Goal: Information Seeking & Learning: Find specific fact

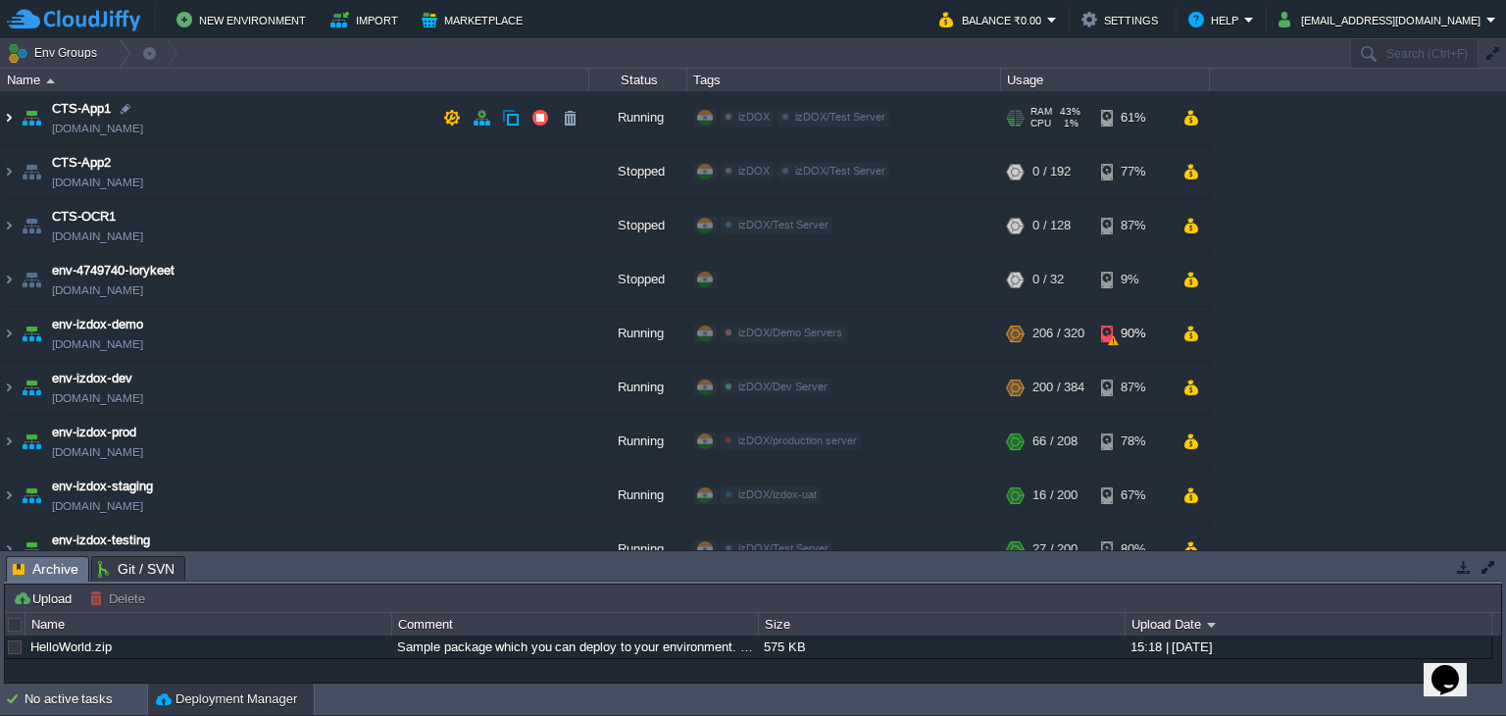
click at [10, 111] on img at bounding box center [9, 117] width 16 height 53
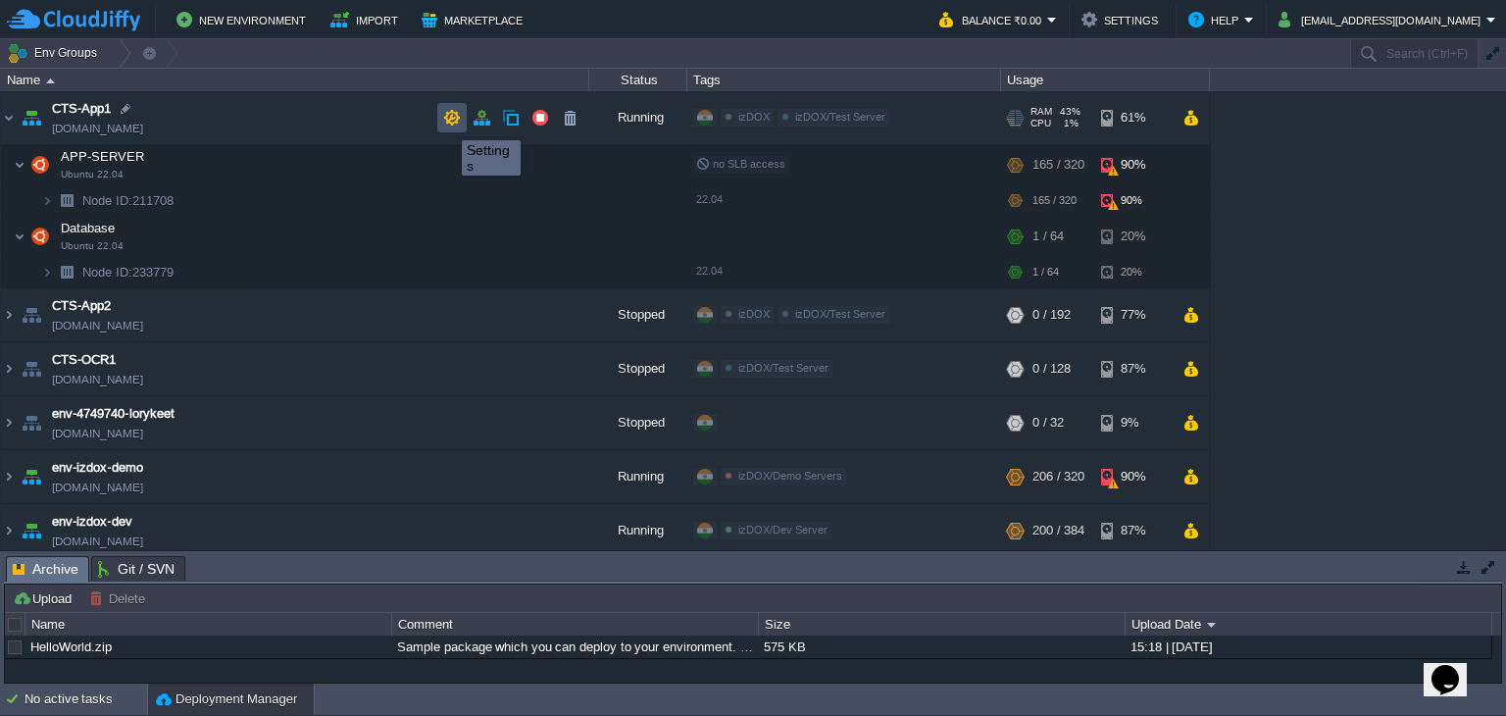
click at [447, 123] on button "button" at bounding box center [452, 118] width 18 height 18
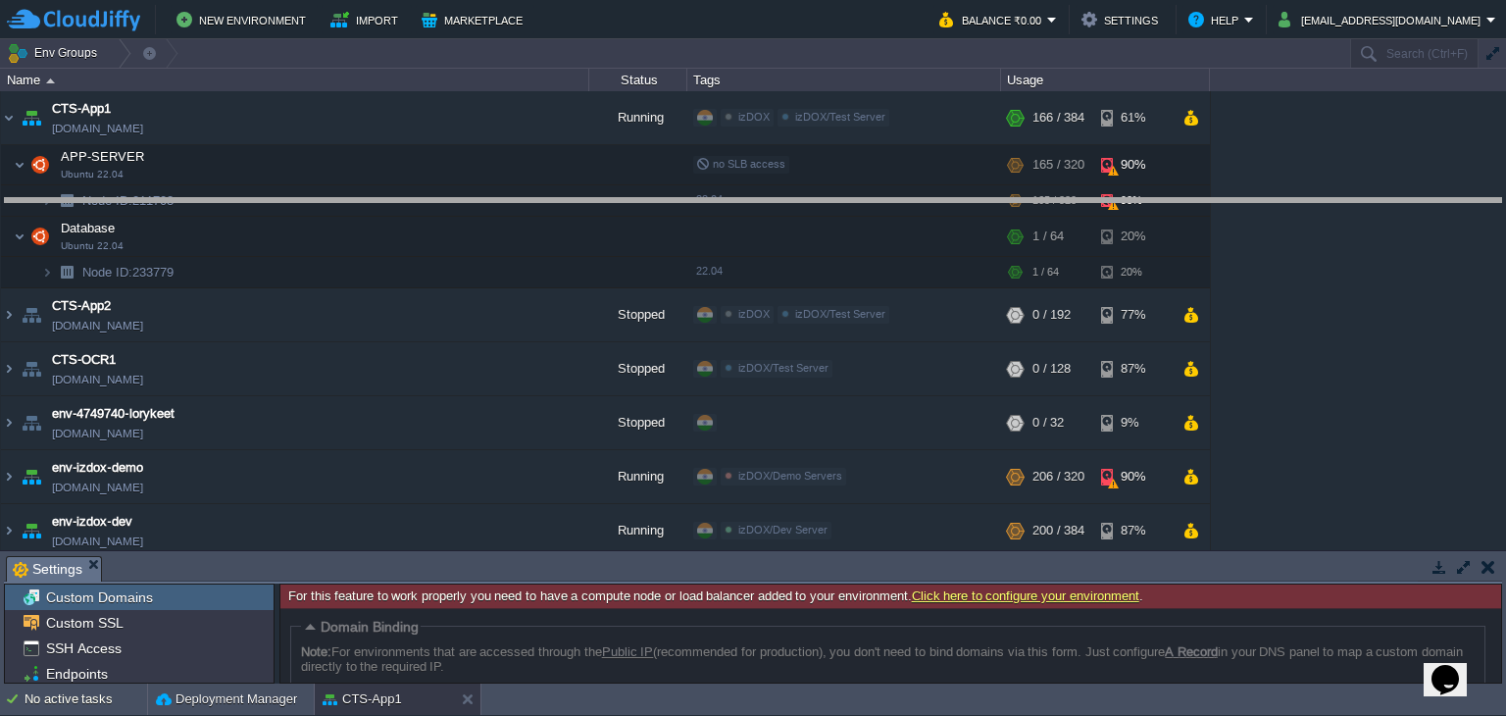
drag, startPoint x: 283, startPoint y: 561, endPoint x: 339, endPoint y: 199, distance: 366.1
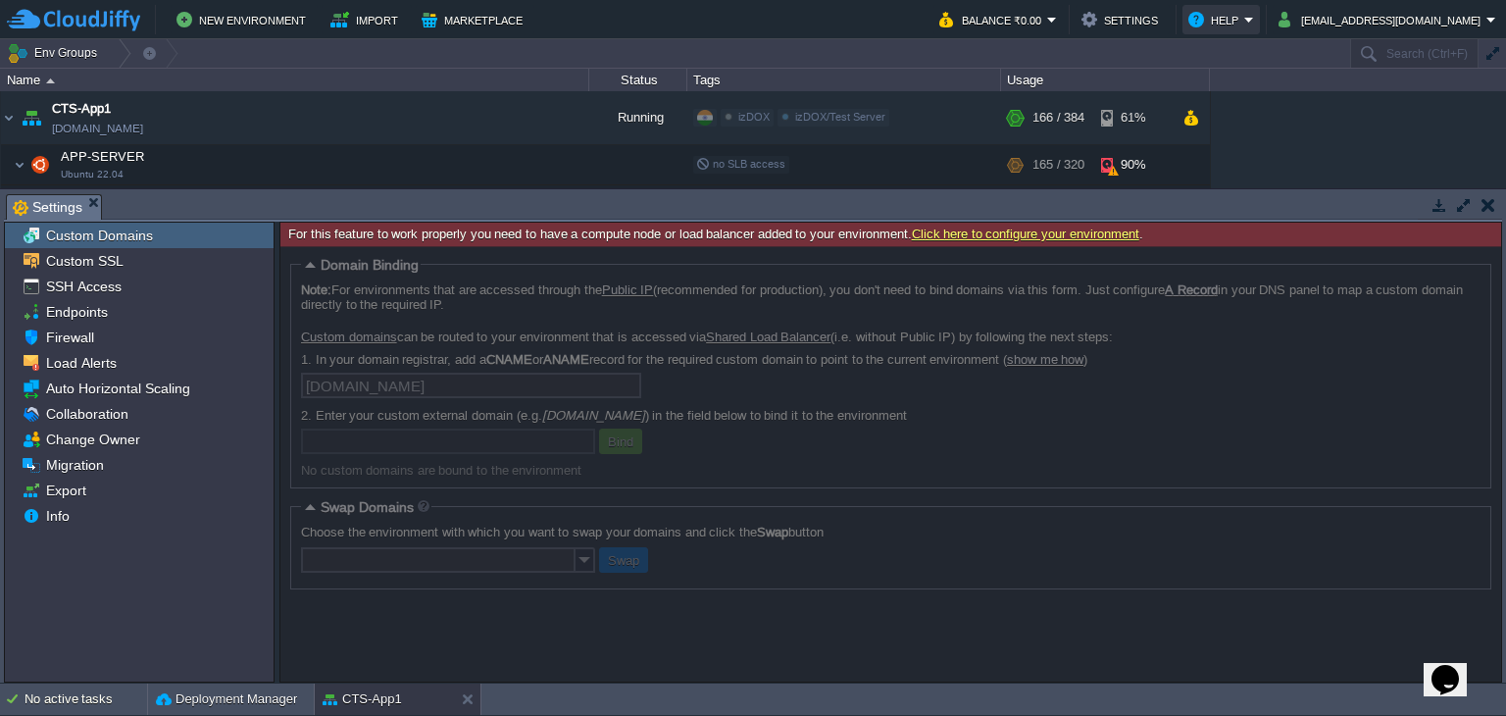
click at [1244, 19] on button "Help" at bounding box center [1216, 20] width 56 height 24
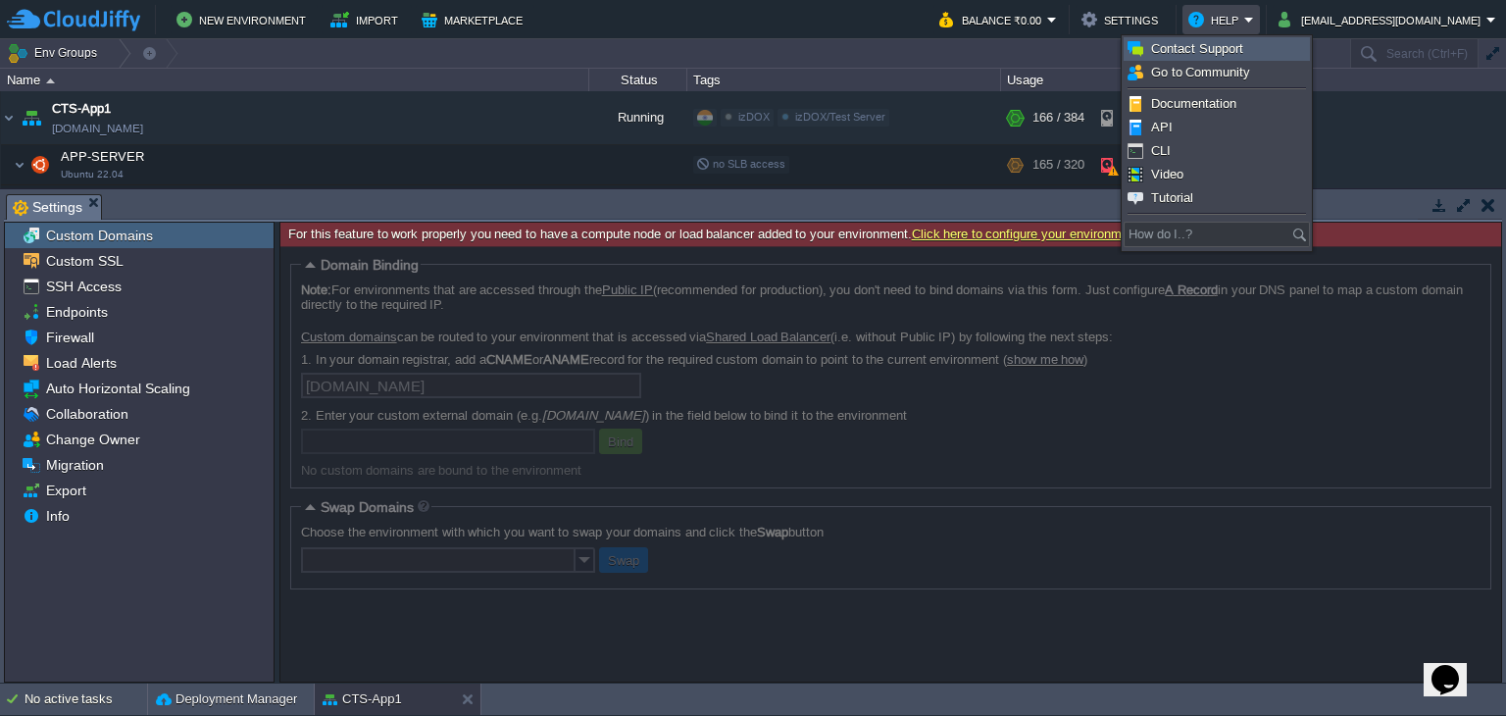
click at [1254, 47] on link "Contact Support" at bounding box center [1217, 49] width 184 height 22
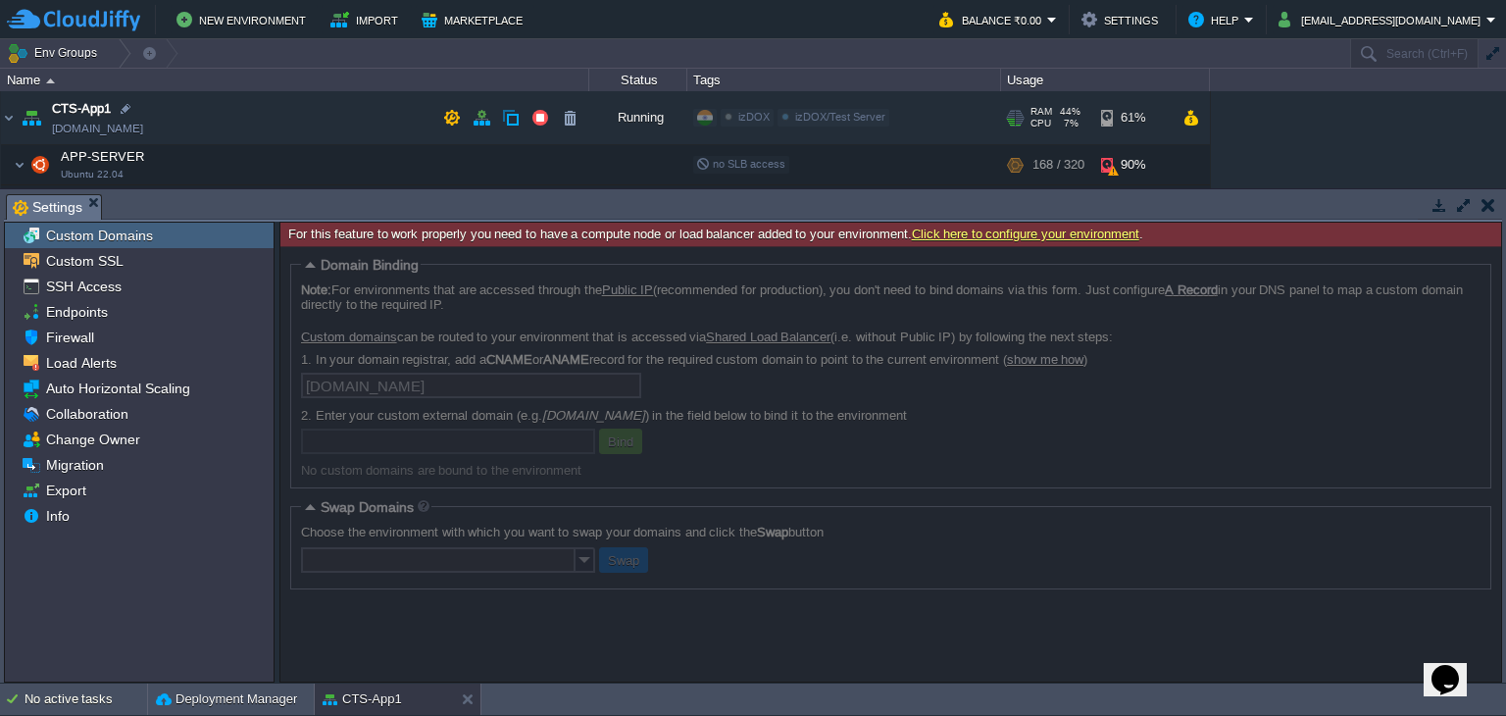
drag, startPoint x: 183, startPoint y: 130, endPoint x: 165, endPoint y: 131, distance: 18.7
click at [165, 131] on td "CTS-App1 [DOMAIN_NAME]" at bounding box center [295, 118] width 588 height 54
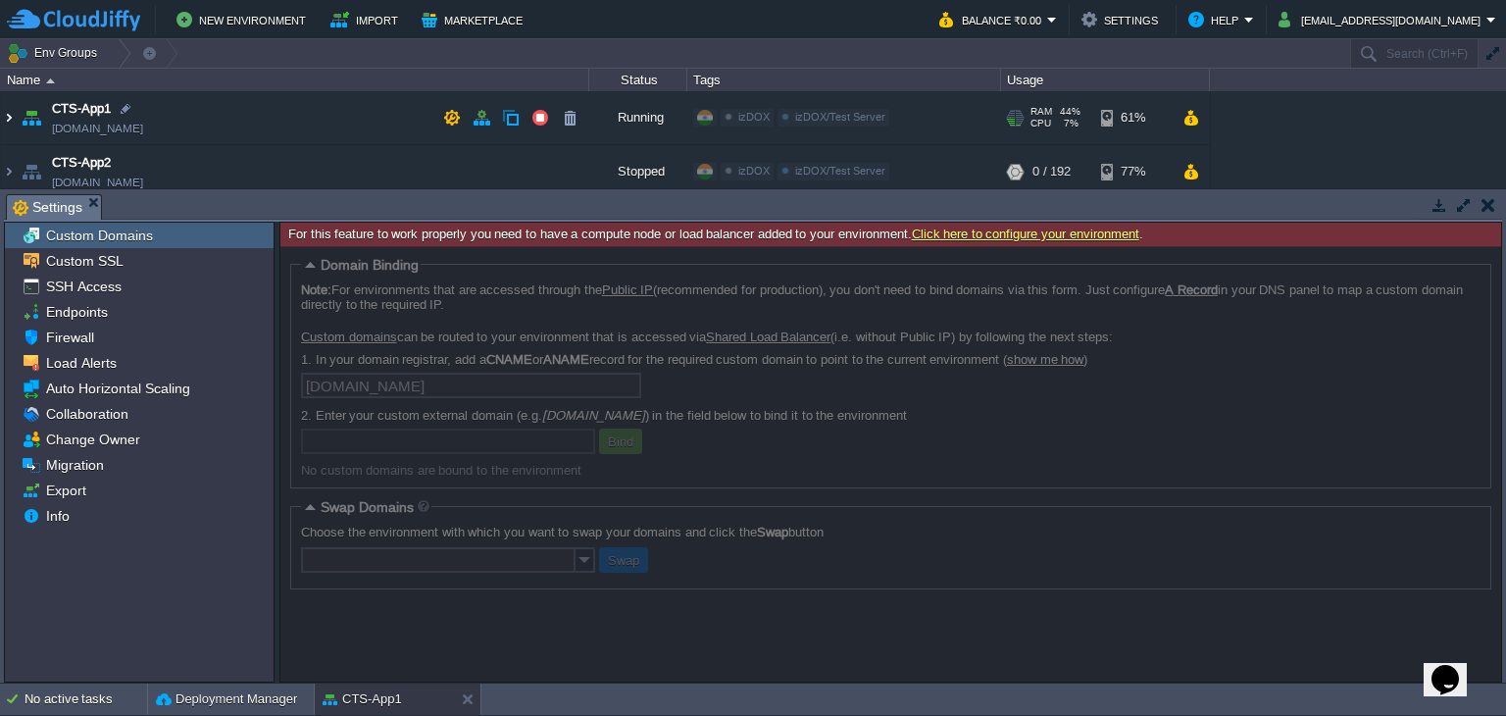
click at [12, 123] on img at bounding box center [9, 117] width 16 height 53
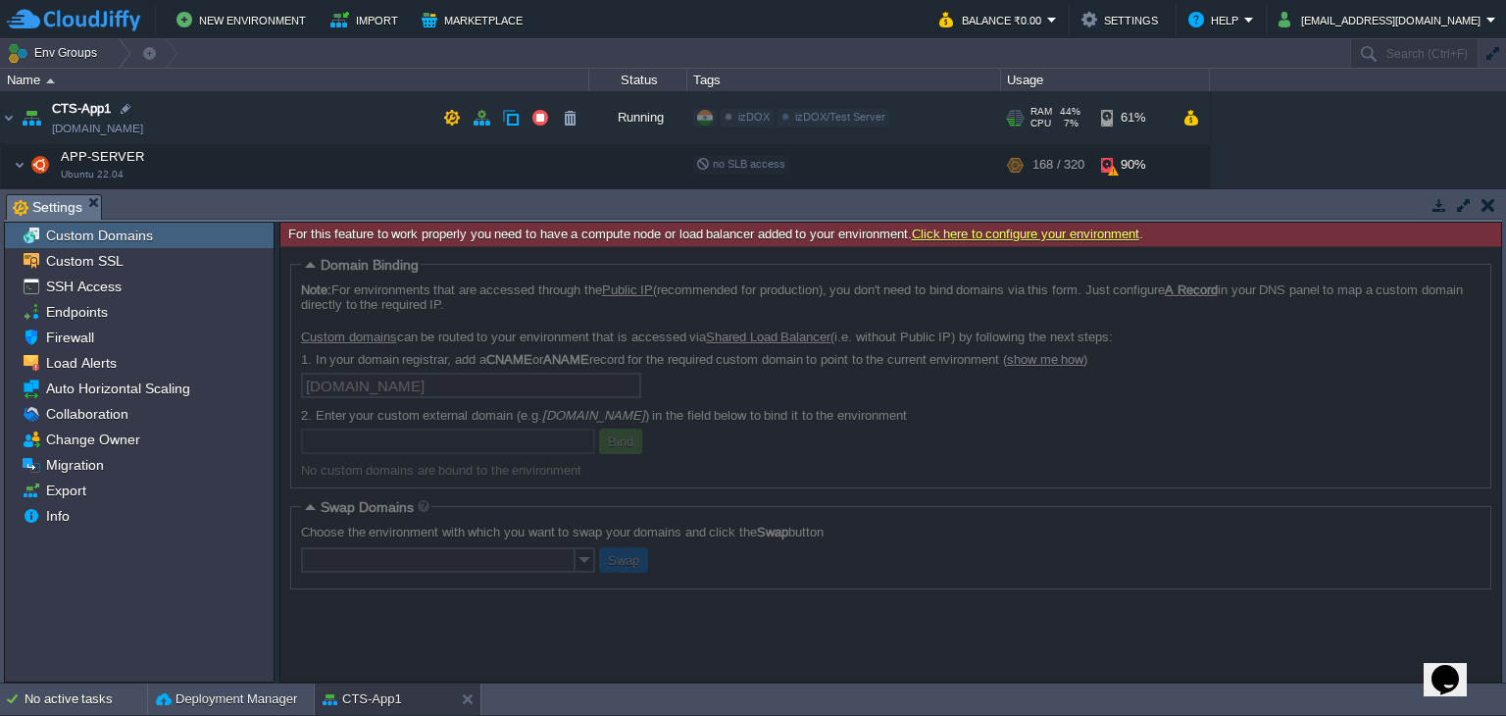
drag, startPoint x: 148, startPoint y: 124, endPoint x: 162, endPoint y: 126, distance: 14.0
click at [162, 126] on td "CTS-App1 [DOMAIN_NAME]" at bounding box center [295, 118] width 588 height 54
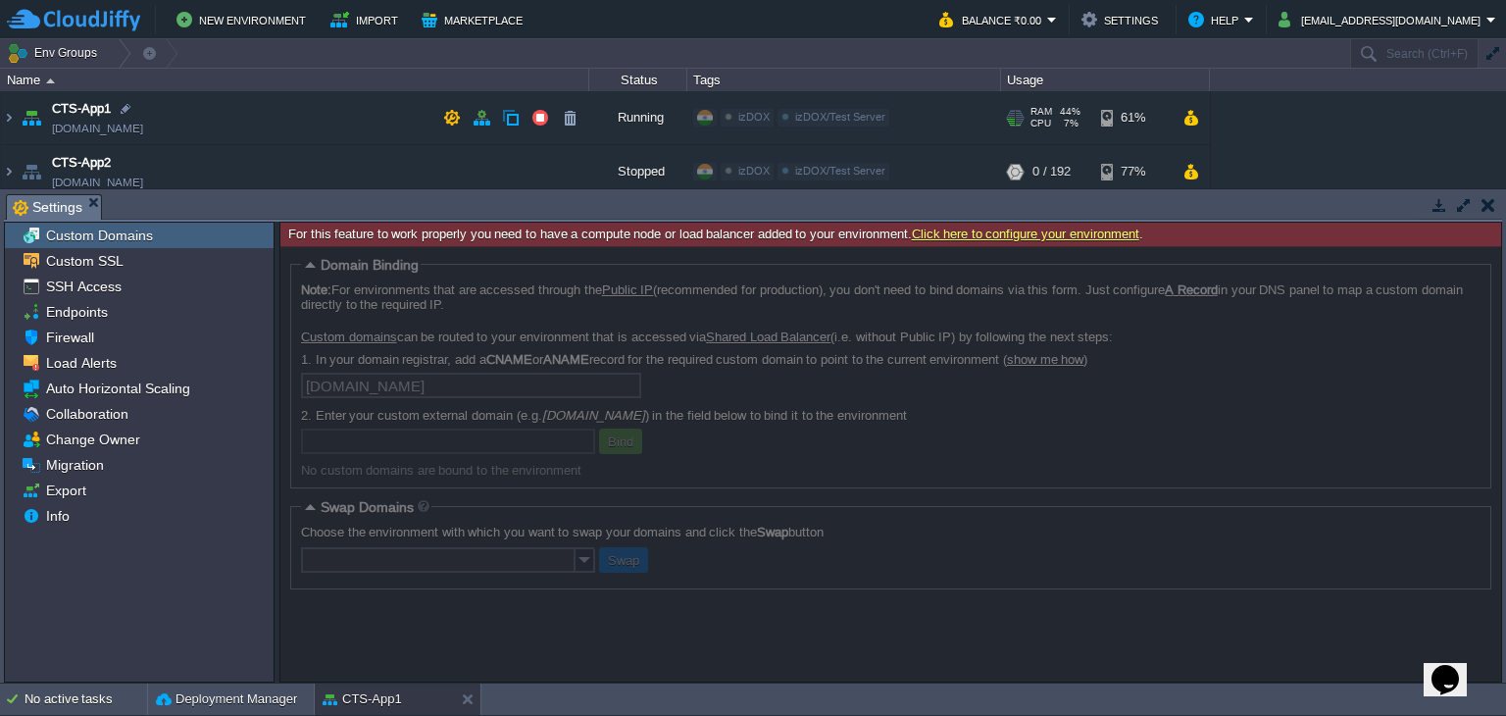
copy td "[DOMAIN_NAME]"
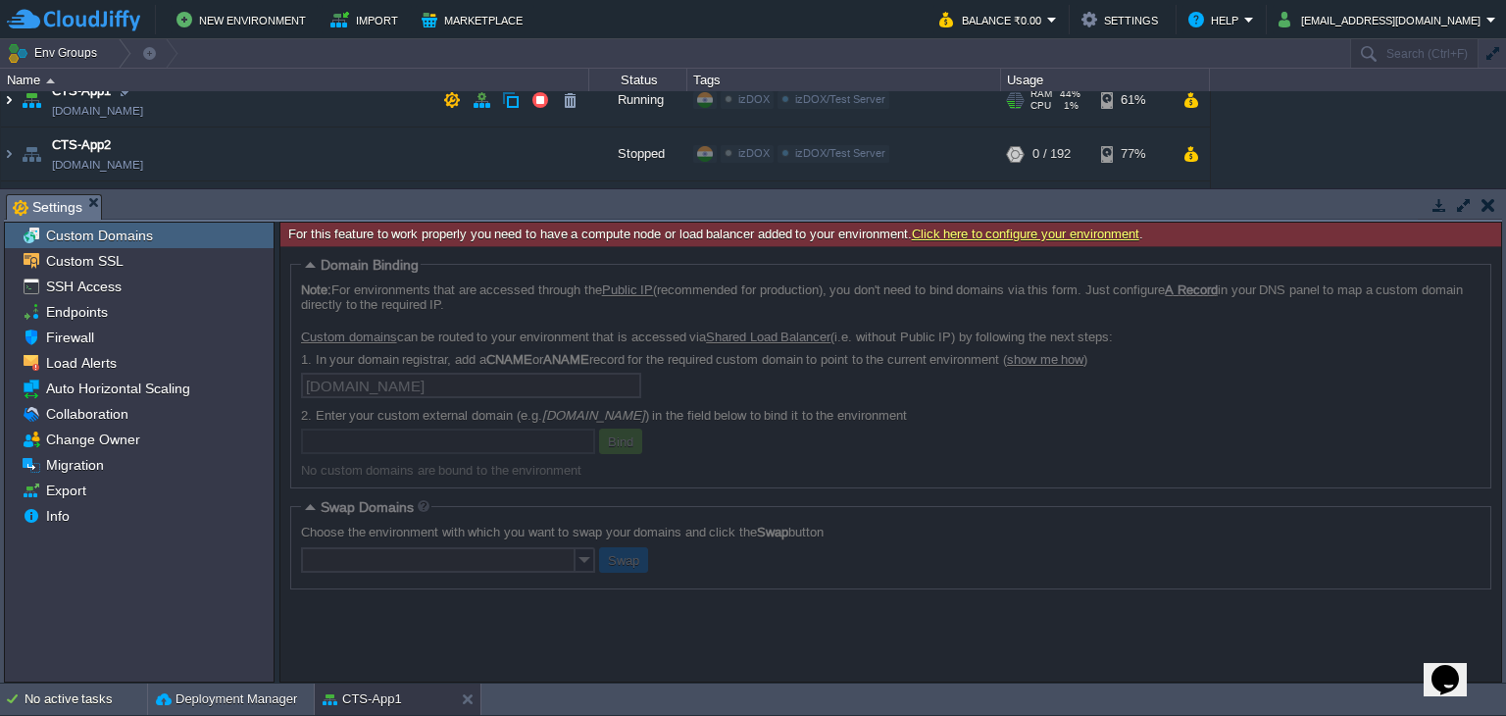
click at [10, 101] on img at bounding box center [9, 100] width 16 height 53
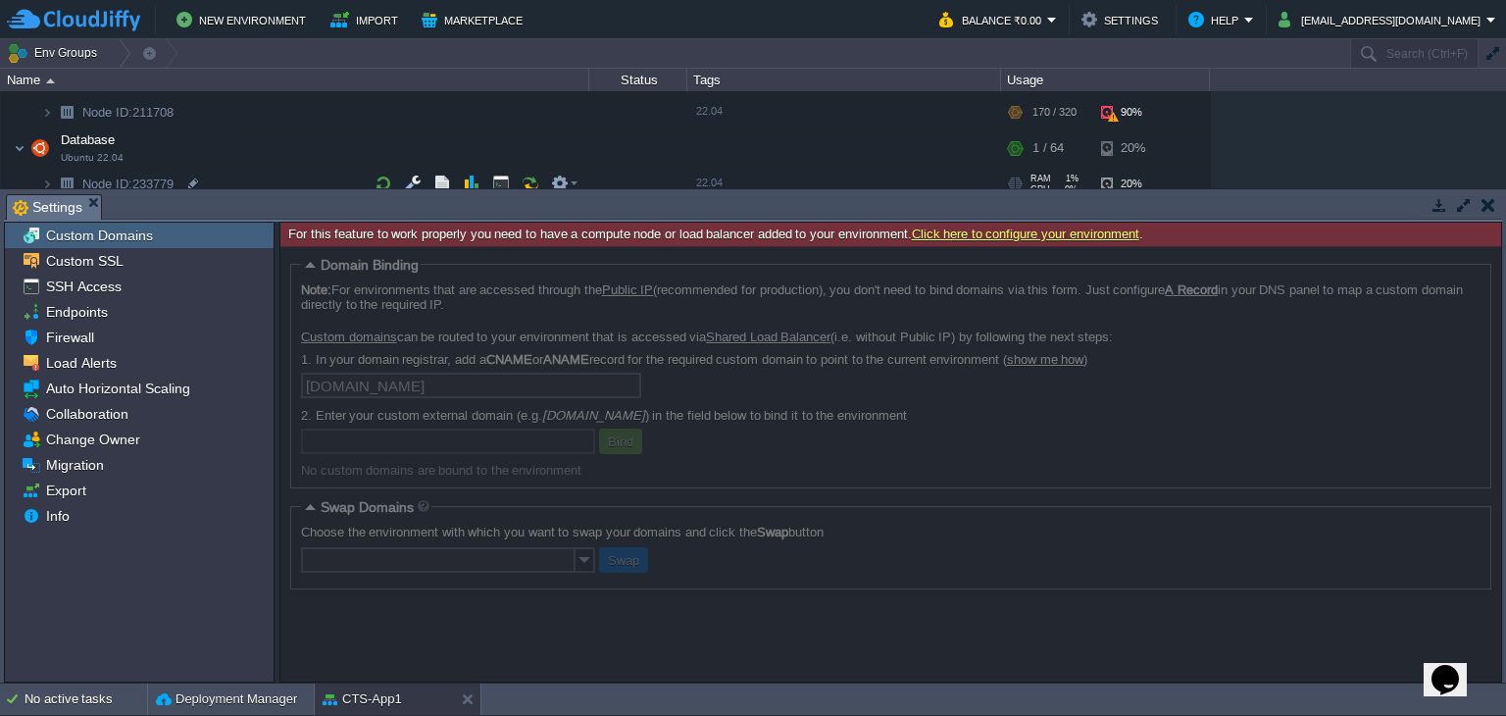
drag, startPoint x: 178, startPoint y: 177, endPoint x: 158, endPoint y: 172, distance: 21.4
click at [157, 173] on table "APP-SERVER Ubuntu 22.04 no SLB access RAM 53% CPU 1% 170 / 320 90% Node ID: 211…" at bounding box center [605, 129] width 1209 height 143
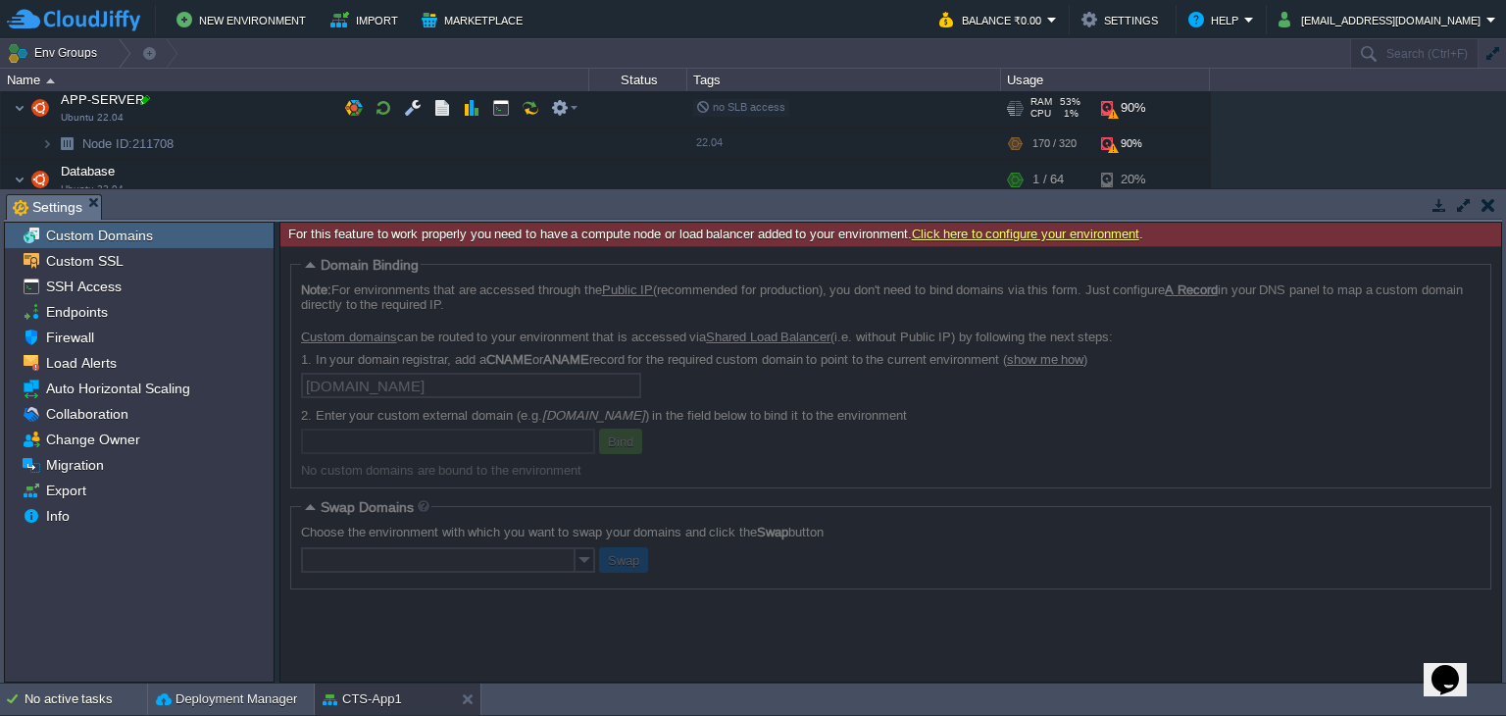
scroll to position [29, 0]
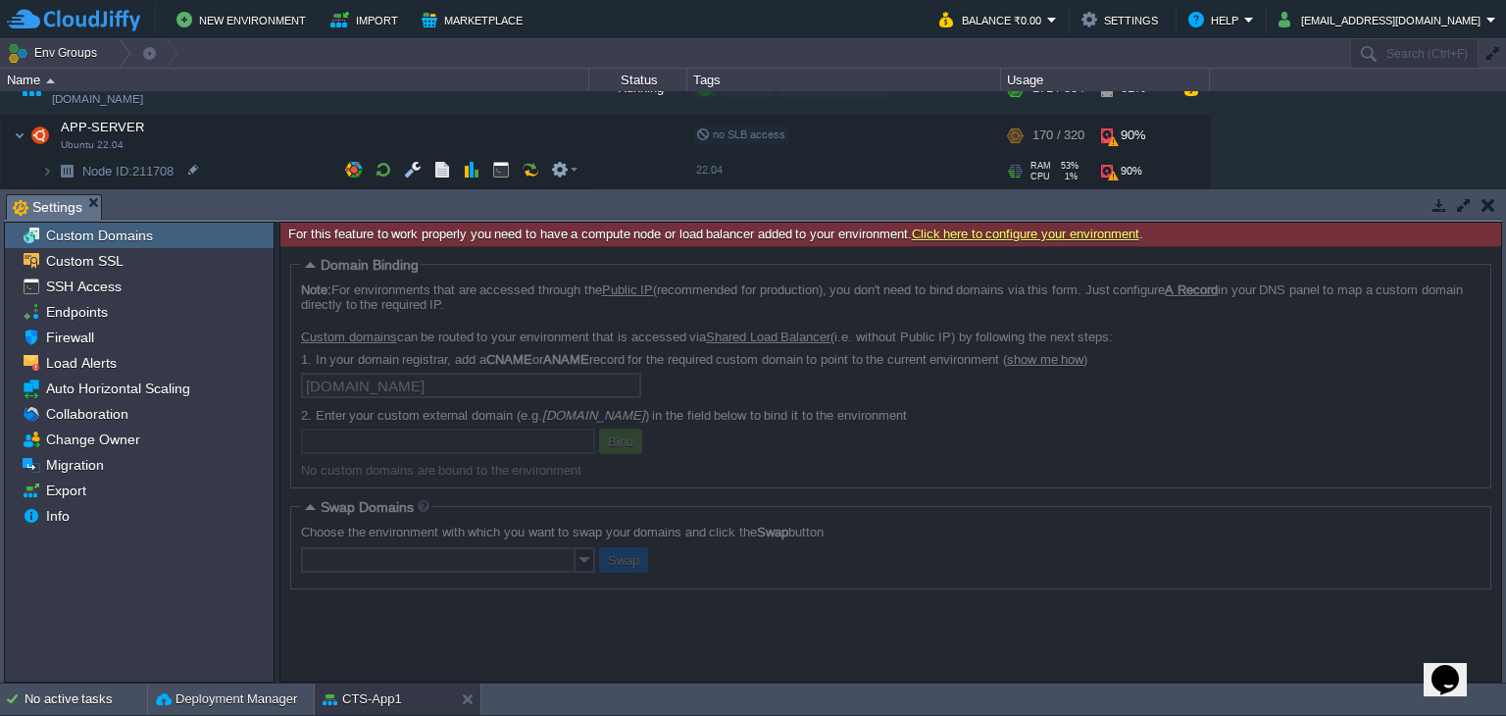
click at [164, 153] on td "APP-SERVER Ubuntu 22.04" at bounding box center [295, 136] width 588 height 40
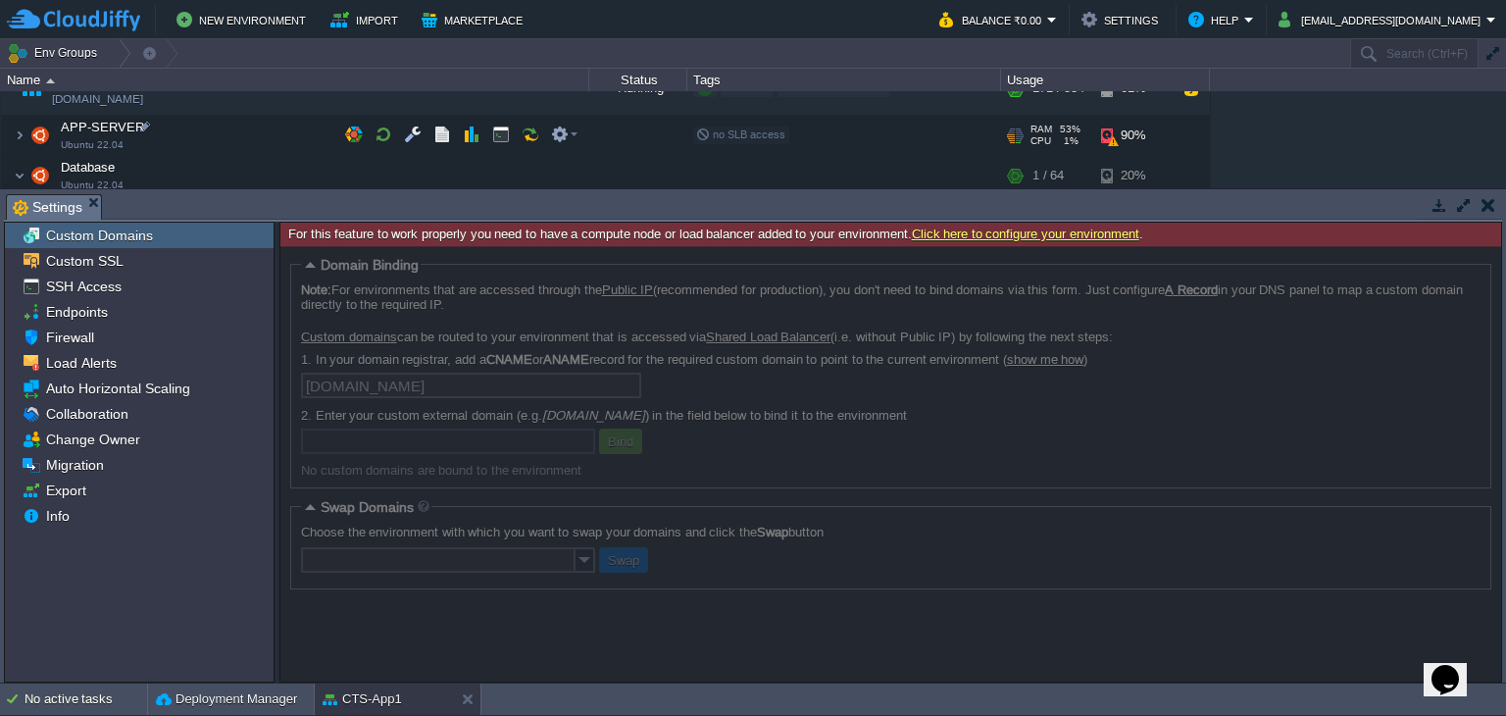
click at [19, 126] on img at bounding box center [20, 135] width 12 height 39
click at [882, 491] on div at bounding box center [890, 463] width 1221 height 435
